Goal: Entertainment & Leisure: Consume media (video, audio)

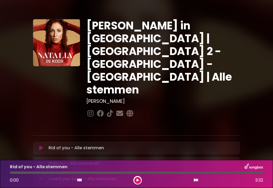
click at [141, 179] on button at bounding box center [137, 180] width 7 height 7
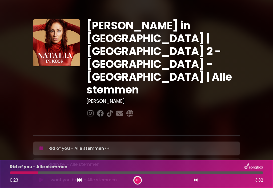
click at [44, 171] on div at bounding box center [136, 172] width 253 height 2
click at [112, 170] on div "Rid of you - Alle stemmen 1:31 3:32" at bounding box center [136, 173] width 259 height 21
click at [105, 173] on div at bounding box center [64, 172] width 109 height 2
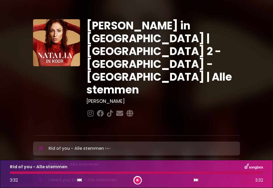
click at [43, 161] on icon at bounding box center [41, 163] width 4 height 5
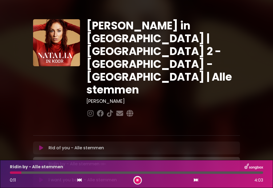
click at [43, 172] on div at bounding box center [136, 172] width 253 height 2
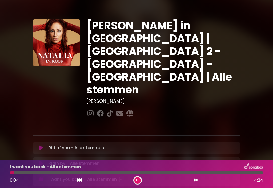
click at [45, 171] on div at bounding box center [136, 172] width 253 height 2
click at [55, 172] on div at bounding box center [136, 172] width 253 height 2
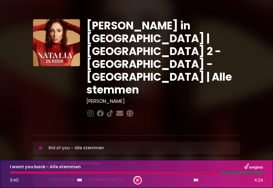
click at [209, 172] on div at bounding box center [115, 172] width 210 height 2
click at [205, 178] on div "3:30 4:24" at bounding box center [136, 180] width 259 height 9
click at [204, 171] on div at bounding box center [111, 172] width 202 height 2
click at [190, 173] on div at bounding box center [108, 172] width 197 height 2
click at [204, 171] on div at bounding box center [117, 172] width 214 height 2
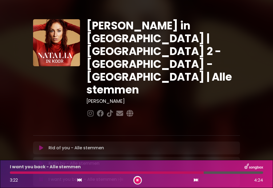
click at [194, 171] on div at bounding box center [107, 172] width 194 height 2
click at [197, 179] on icon at bounding box center [196, 179] width 4 height 4
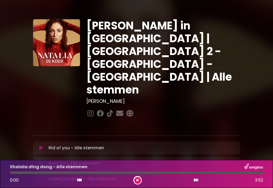
click at [138, 183] on button at bounding box center [137, 180] width 7 height 7
click at [140, 177] on button at bounding box center [137, 180] width 7 height 7
click at [27, 169] on p "Shalala ding dong - Alle stemmen" at bounding box center [49, 166] width 78 height 6
click at [77, 173] on div at bounding box center [136, 172] width 253 height 2
click at [144, 171] on div at bounding box center [136, 172] width 253 height 2
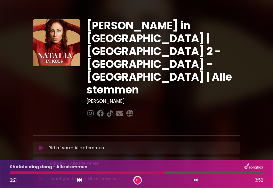
click at [149, 172] on div at bounding box center [87, 172] width 154 height 2
click at [153, 173] on div at bounding box center [100, 172] width 181 height 2
click at [184, 171] on div at bounding box center [103, 172] width 187 height 2
click at [178, 173] on div at bounding box center [98, 172] width 177 height 2
click at [205, 173] on div at bounding box center [136, 172] width 253 height 2
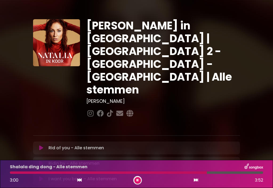
click at [200, 173] on div at bounding box center [108, 172] width 197 height 2
click at [196, 178] on icon at bounding box center [196, 179] width 4 height 4
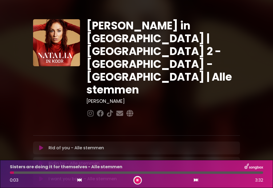
click at [22, 171] on div at bounding box center [136, 172] width 253 height 2
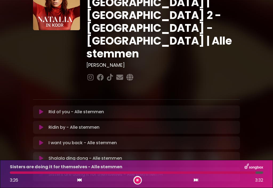
scroll to position [37, 0]
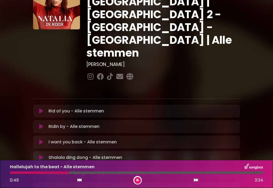
click at [98, 172] on div at bounding box center [136, 172] width 253 height 2
click at [173, 171] on div at bounding box center [136, 172] width 253 height 2
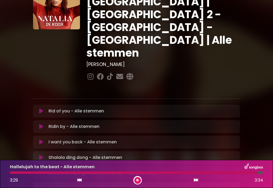
click at [197, 182] on button at bounding box center [195, 179] width 5 height 7
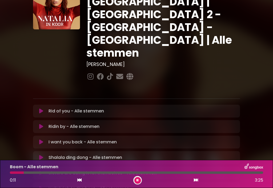
click at [31, 168] on p "Boom - Alle stemmen" at bounding box center [34, 166] width 48 height 6
click at [34, 173] on div at bounding box center [136, 172] width 253 height 2
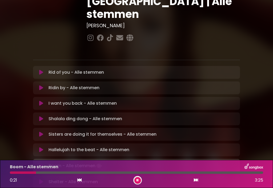
scroll to position [76, 0]
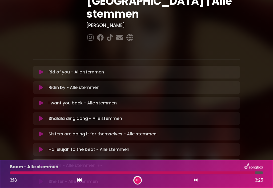
click at [196, 180] on icon at bounding box center [196, 179] width 4 height 4
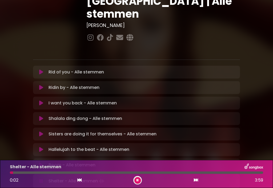
click at [65, 172] on div at bounding box center [136, 172] width 253 height 2
click at [50, 173] on div at bounding box center [38, 172] width 56 height 2
click at [43, 173] on div at bounding box center [30, 172] width 40 height 2
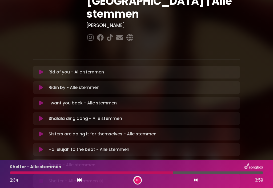
click at [204, 170] on div "Shelter - Alle stemmen 2:34 3:59" at bounding box center [136, 173] width 259 height 21
click at [204, 173] on div at bounding box center [136, 172] width 253 height 2
click at [211, 171] on div at bounding box center [136, 172] width 253 height 2
click at [197, 181] on icon at bounding box center [196, 179] width 4 height 4
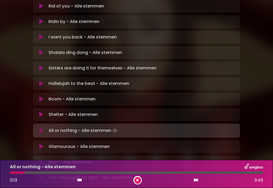
scroll to position [141, 0]
click at [39, 171] on div at bounding box center [136, 172] width 253 height 2
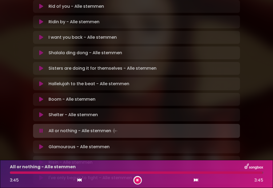
click at [197, 181] on icon at bounding box center [196, 179] width 4 height 4
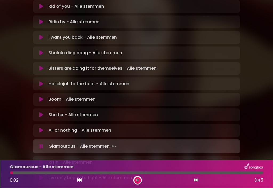
click at [26, 173] on div at bounding box center [136, 172] width 253 height 2
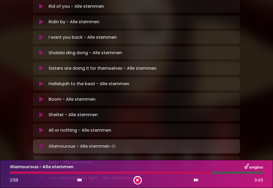
click at [199, 173] on div at bounding box center [110, 172] width 201 height 2
click at [197, 181] on icon at bounding box center [196, 179] width 4 height 4
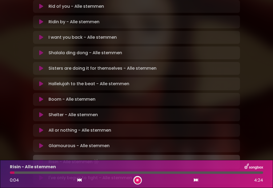
click at [51, 173] on div at bounding box center [136, 172] width 253 height 2
click at [59, 172] on div at bounding box center [136, 172] width 253 height 2
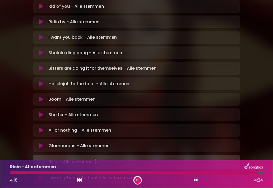
click at [197, 183] on button at bounding box center [195, 179] width 5 height 7
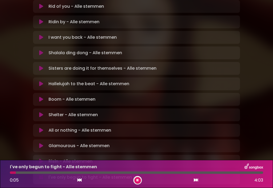
click at [49, 173] on div at bounding box center [136, 172] width 253 height 2
click at [40, 172] on div at bounding box center [30, 172] width 40 height 2
click at [37, 172] on div at bounding box center [25, 172] width 31 height 2
click at [60, 173] on div at bounding box center [136, 172] width 253 height 2
click at [55, 173] on div at bounding box center [35, 172] width 51 height 2
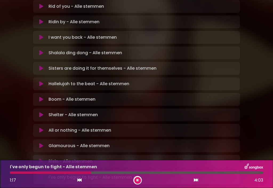
click at [101, 177] on div "1:17 4:03" at bounding box center [136, 180] width 259 height 9
click at [98, 173] on div at bounding box center [136, 172] width 253 height 2
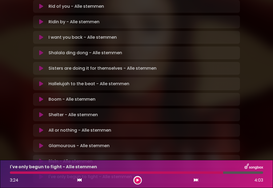
scroll to position [93, 0]
